Goal: Task Accomplishment & Management: Use online tool/utility

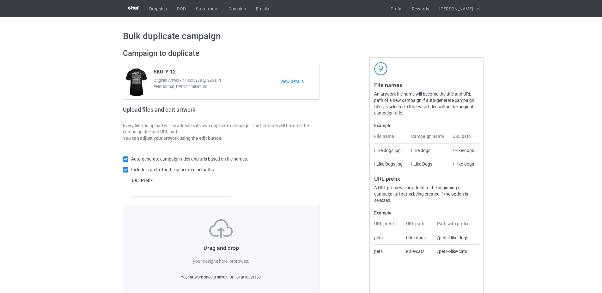
click at [246, 261] on label "browse" at bounding box center [240, 261] width 15 height 5
click at [0, 0] on input "browse" at bounding box center [0, 0] width 0 height 0
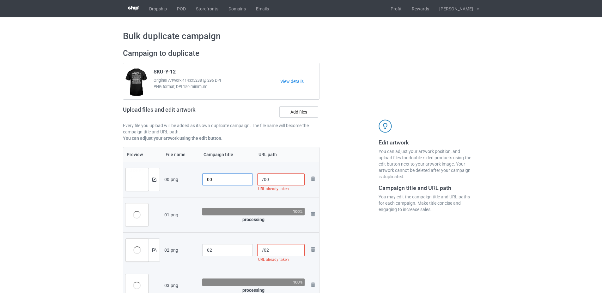
click at [207, 178] on input "00" at bounding box center [227, 180] width 51 height 12
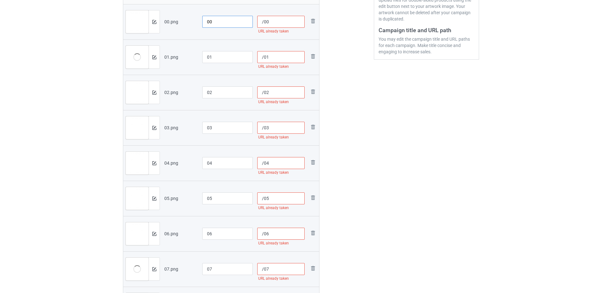
scroll to position [63, 0]
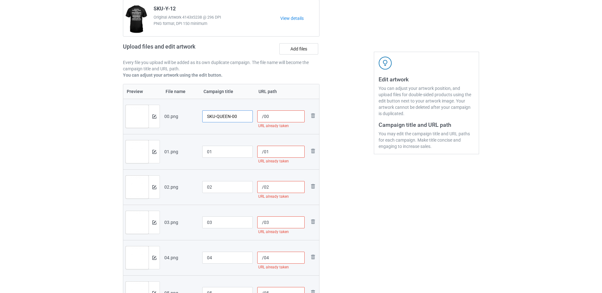
drag, startPoint x: 232, startPoint y: 117, endPoint x: 202, endPoint y: 118, distance: 29.4
click at [202, 118] on input "SKU-QUEEN-00" at bounding box center [227, 117] width 51 height 12
type input "SKU-QUEEN-00"
click at [204, 155] on input "01" at bounding box center [227, 152] width 51 height 12
paste input "SKU-QUEEN-"
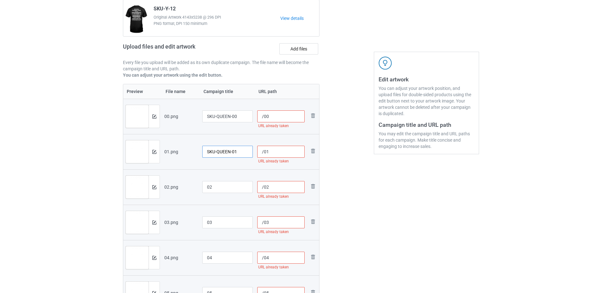
type input "SKU-QUEEN-01"
click at [203, 187] on input "02" at bounding box center [227, 187] width 51 height 12
paste input "SKU-QUEEN-"
type input "SKU-QUEEN-02"
click at [205, 217] on input "03" at bounding box center [227, 223] width 51 height 12
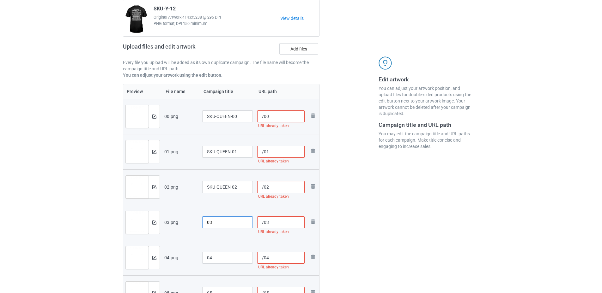
paste input "SKU-QUEEN-"
type input "SKU-QUEEN-03"
click at [203, 257] on input "04" at bounding box center [227, 258] width 51 height 12
paste input "SKU-QUEEN-"
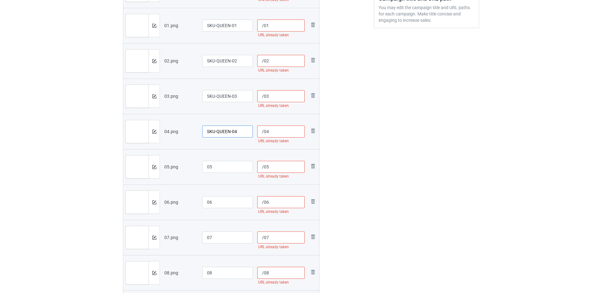
type input "SKU-QUEEN-04"
click at [204, 165] on input "05" at bounding box center [227, 167] width 51 height 12
paste input "SKU-QUEEN-"
type input "SKU-QUEEN-05"
click at [205, 206] on input "06" at bounding box center [227, 202] width 51 height 12
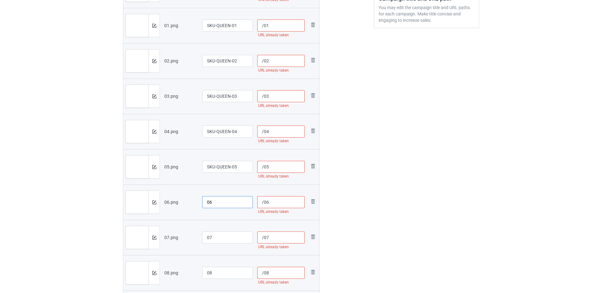
paste input "SKU-QUEEN-"
type input "SKU-QUEEN-06"
click at [204, 235] on input "07" at bounding box center [227, 238] width 51 height 12
paste input "SKU-QUEEN-"
type input "SKU-QUEEN-07"
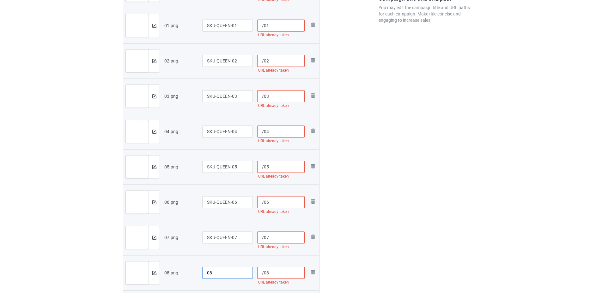
click at [206, 269] on input "08" at bounding box center [227, 273] width 51 height 12
paste input "SKU-QUEEN-"
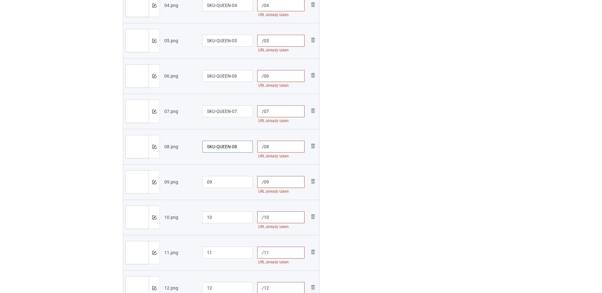
scroll to position [347, 0]
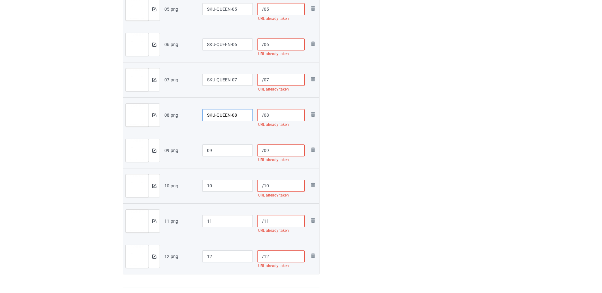
type input "SKU-QUEEN-08"
click at [202, 152] on input "09" at bounding box center [227, 151] width 51 height 12
paste input "SKU-QUEEN-"
type input "SKU-QUEEN-09"
click at [205, 188] on input "10" at bounding box center [227, 186] width 51 height 12
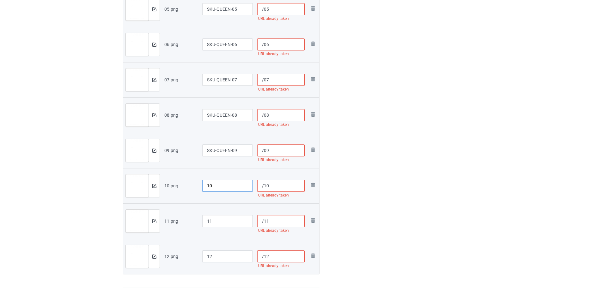
paste input "SKU-QUEEN-"
type input "SKU-QUEEN-10"
click at [205, 219] on input "11" at bounding box center [227, 221] width 51 height 12
paste input "SKU-QUEEN-"
type input "SKU-QUEEN-11"
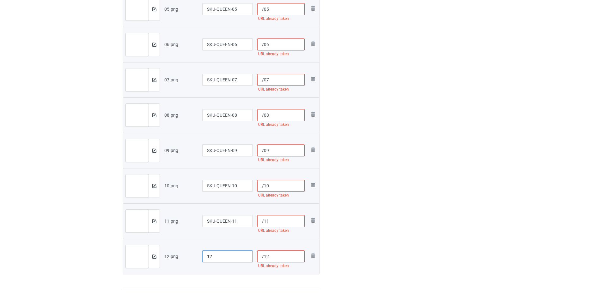
click at [203, 254] on input "12" at bounding box center [227, 257] width 51 height 12
paste input "SKU-QUEEN-"
type input "SKU-QUEEN-12"
click at [264, 253] on input "/12" at bounding box center [281, 257] width 48 height 12
paste input "sku-queen-"
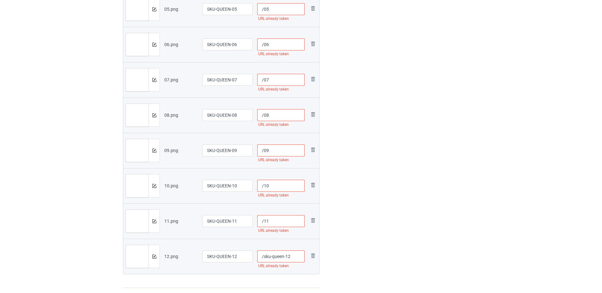
type input "/sku-queen-12"
click at [264, 223] on input "/11" at bounding box center [281, 221] width 48 height 12
paste input "sku-queen-"
type input "/sku-queen-11"
click at [264, 186] on input "/10" at bounding box center [281, 186] width 48 height 12
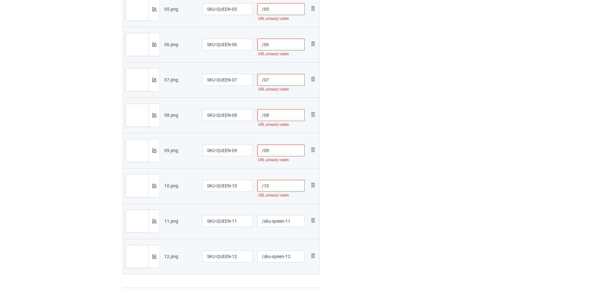
paste input "sku-queen-"
type input "/sku-queen-10"
click at [263, 147] on input "/09" at bounding box center [281, 151] width 48 height 12
paste input "sku-queen-"
type input "/sku-queen-09"
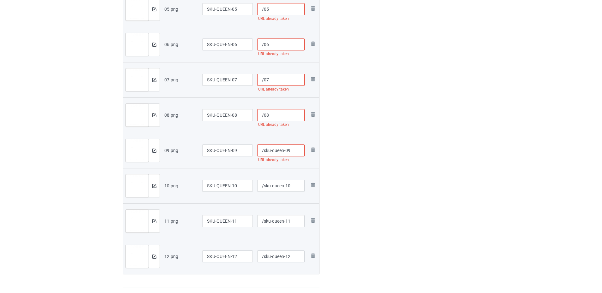
click at [262, 118] on input "/08" at bounding box center [281, 115] width 48 height 12
click at [264, 118] on input "/08" at bounding box center [281, 115] width 48 height 12
paste input "sku-queen-"
type input "/sku-queen-08"
click at [264, 83] on input "/07" at bounding box center [281, 80] width 48 height 12
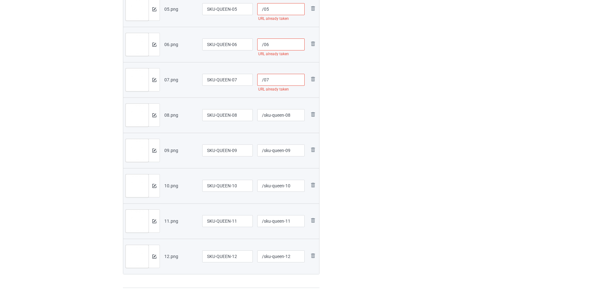
paste input "sku-queen-"
type input "/sku-queen-07"
click at [265, 44] on input "/06" at bounding box center [281, 45] width 48 height 12
click at [263, 44] on input "/06" at bounding box center [281, 45] width 48 height 12
paste input "sku-queen-"
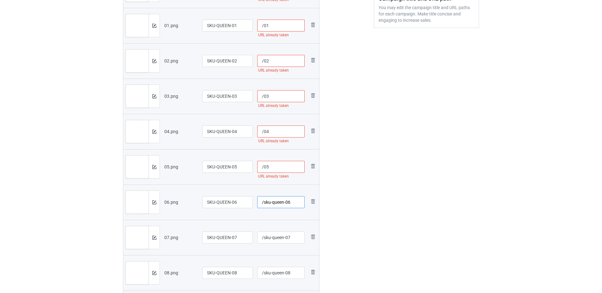
scroll to position [126, 0]
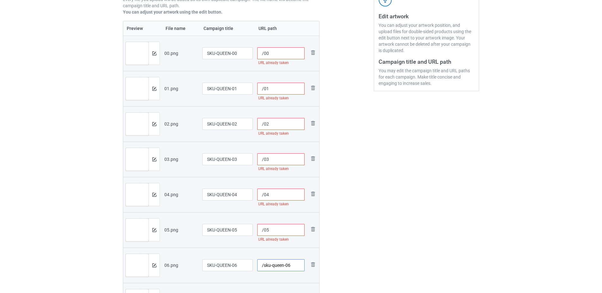
type input "/sku-queen-06"
click at [263, 227] on input "/05" at bounding box center [281, 230] width 48 height 12
paste input "sku-queen-"
type input "/sku-queen-05"
click at [263, 188] on td "/04 URL already taken" at bounding box center [281, 194] width 52 height 35
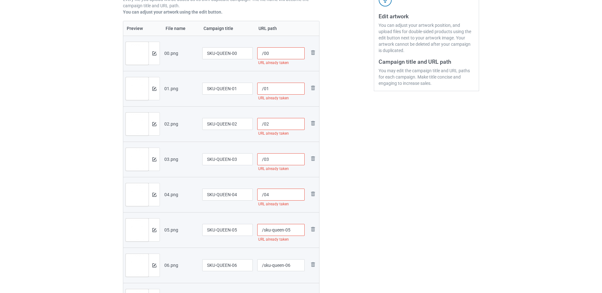
click at [263, 192] on input "/04" at bounding box center [281, 195] width 48 height 12
paste input "sku-queen-"
type input "/sku-queen-04"
click at [264, 159] on input "/03" at bounding box center [281, 160] width 48 height 12
paste input "sku-queen-"
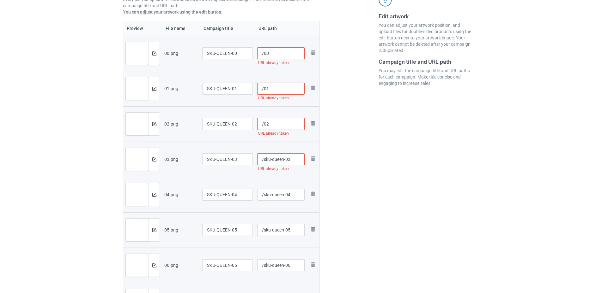
type input "/sku-queen-03"
click at [264, 124] on input "/02" at bounding box center [281, 124] width 48 height 12
paste input "sku-queen-"
type input "/sku-queen-02"
click at [264, 90] on input "/01" at bounding box center [281, 89] width 48 height 12
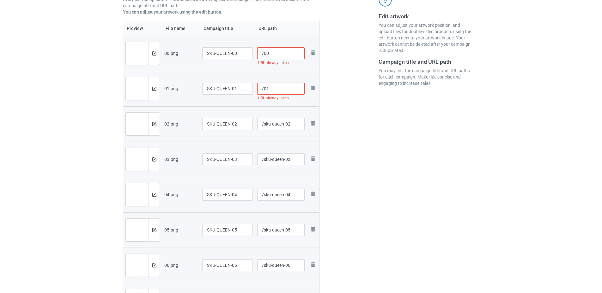
paste input "sku-queen-"
type input "/sku-queen-01"
click at [264, 53] on input "/00" at bounding box center [281, 53] width 48 height 12
paste input "sku-queen-"
type input "/sku-queen-00"
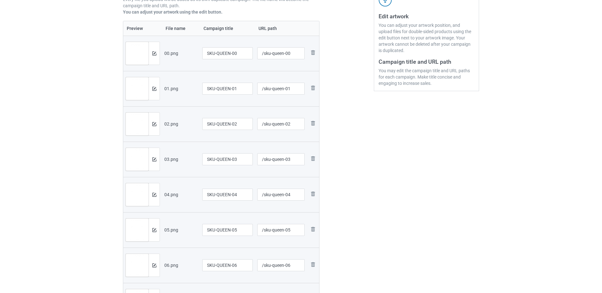
click at [348, 137] on div at bounding box center [346, 216] width 45 height 596
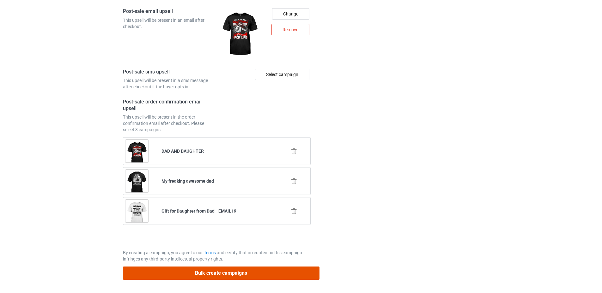
click at [236, 278] on button "Bulk create campaigns" at bounding box center [221, 273] width 196 height 13
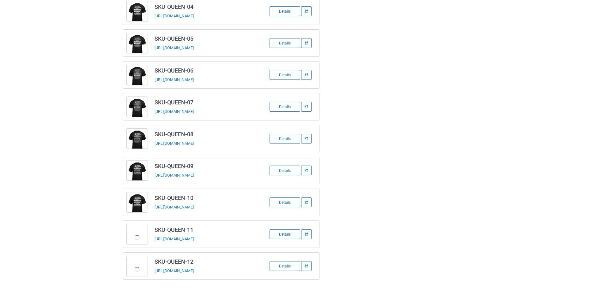
scroll to position [179, 0]
